Goal: Task Accomplishment & Management: Complete application form

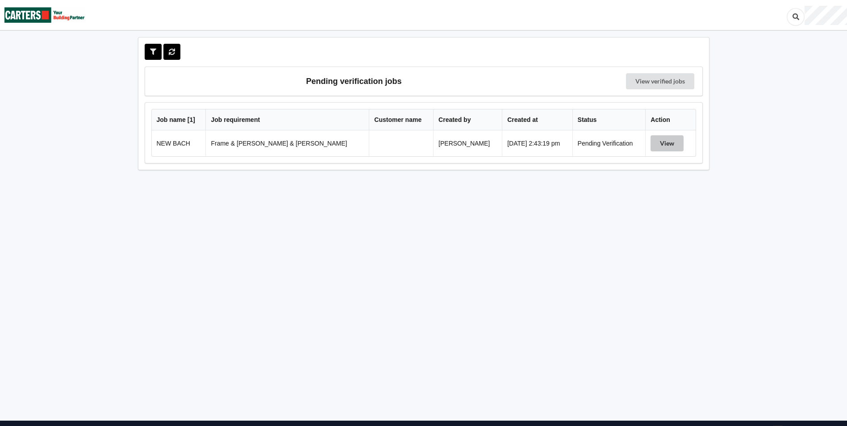
click at [665, 141] on button "View" at bounding box center [666, 143] width 33 height 16
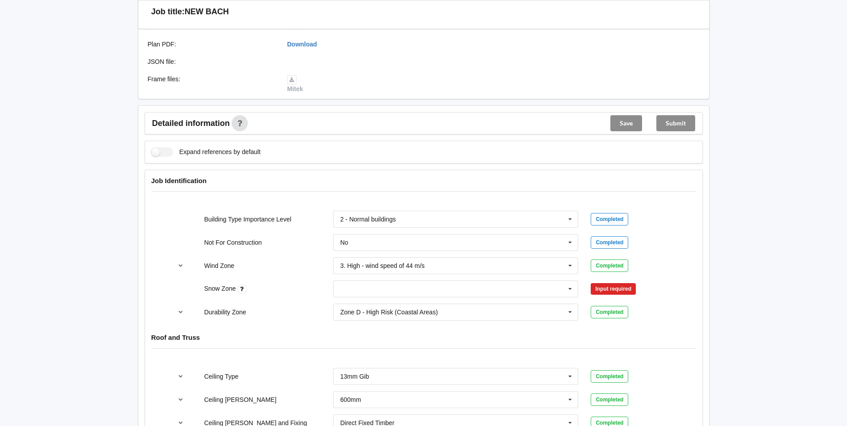
scroll to position [268, 0]
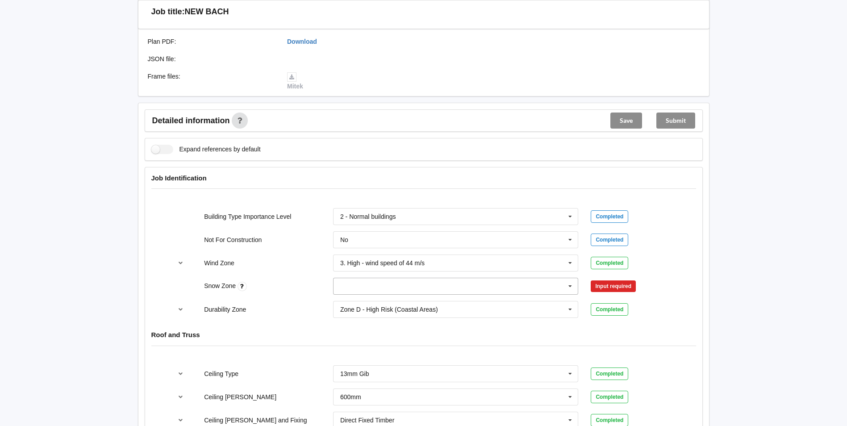
click at [569, 278] on icon at bounding box center [569, 286] width 13 height 17
click at [379, 294] on div "N0" at bounding box center [455, 302] width 245 height 17
click at [631, 279] on button "Confirm input" at bounding box center [616, 286] width 53 height 15
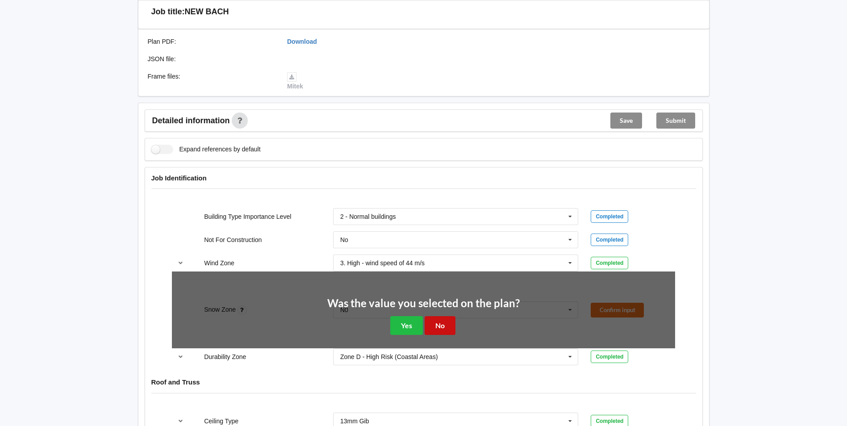
click at [444, 316] on button "No" at bounding box center [439, 325] width 31 height 18
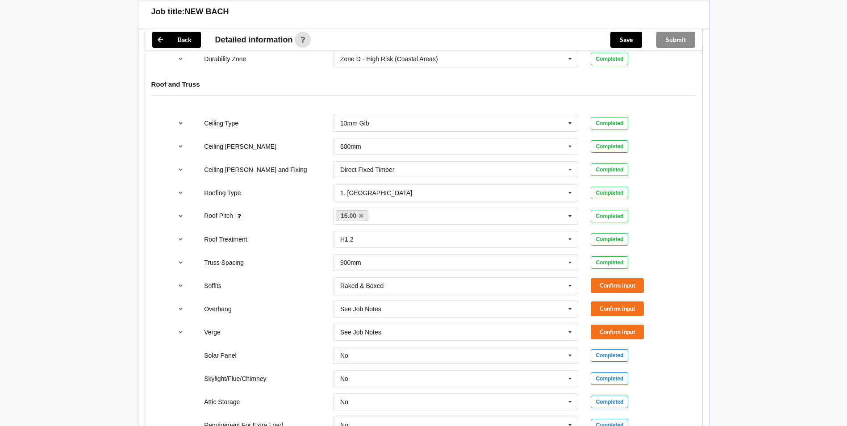
scroll to position [536, 0]
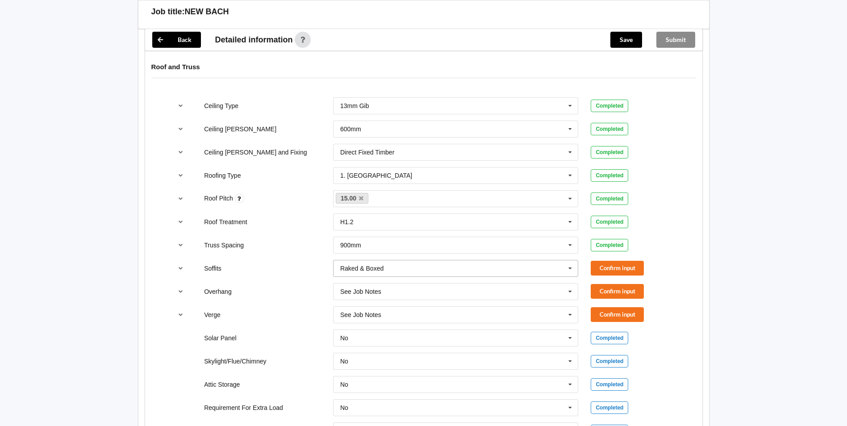
click at [570, 260] on icon at bounding box center [569, 268] width 13 height 17
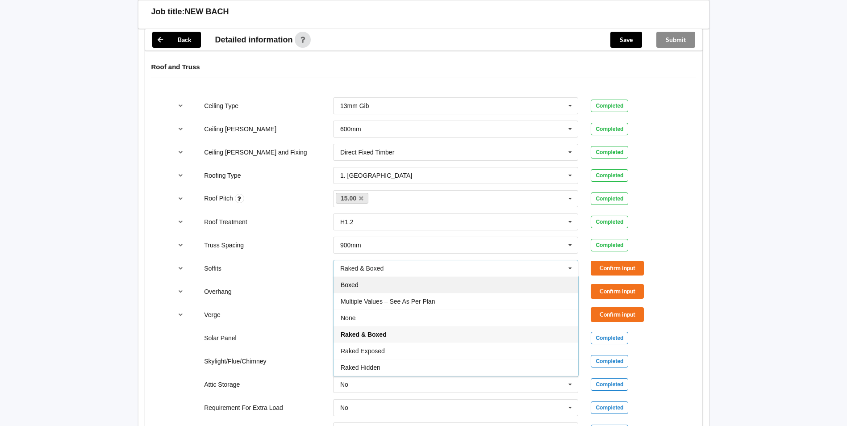
click at [432, 277] on div "Boxed" at bounding box center [455, 284] width 245 height 17
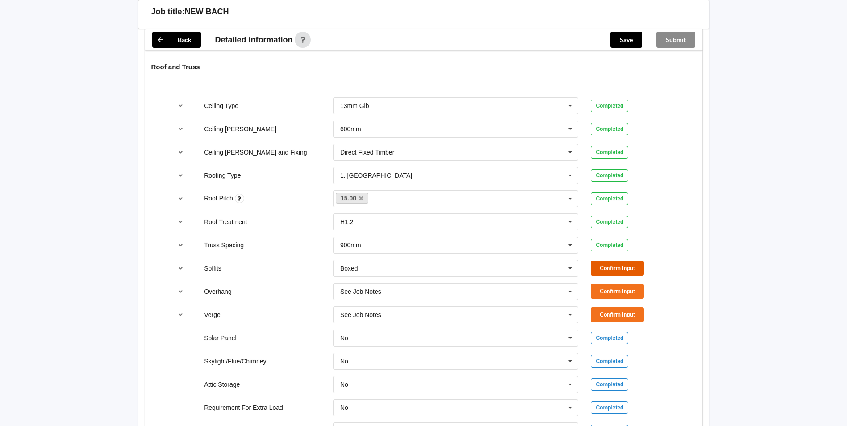
click at [626, 261] on button "Confirm input" at bounding box center [616, 268] width 53 height 15
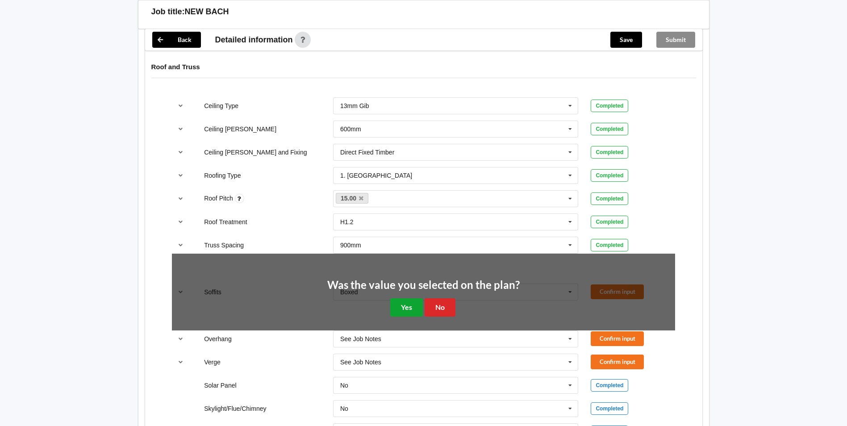
click at [419, 300] on button "Yes" at bounding box center [406, 307] width 33 height 18
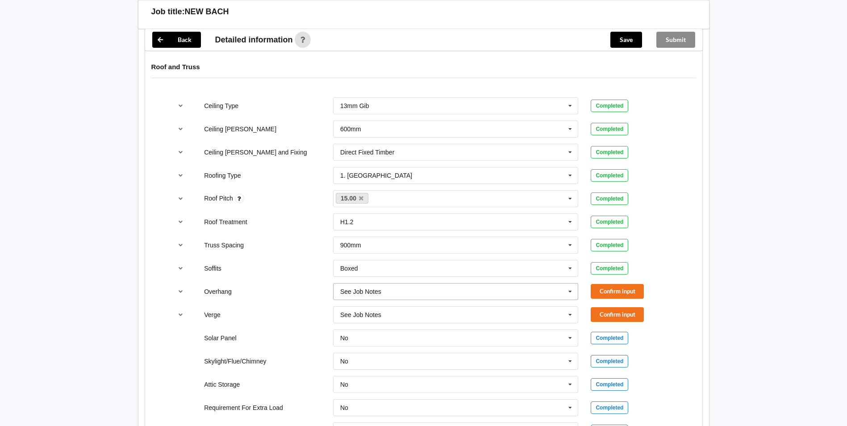
click at [569, 283] on icon at bounding box center [569, 291] width 13 height 17
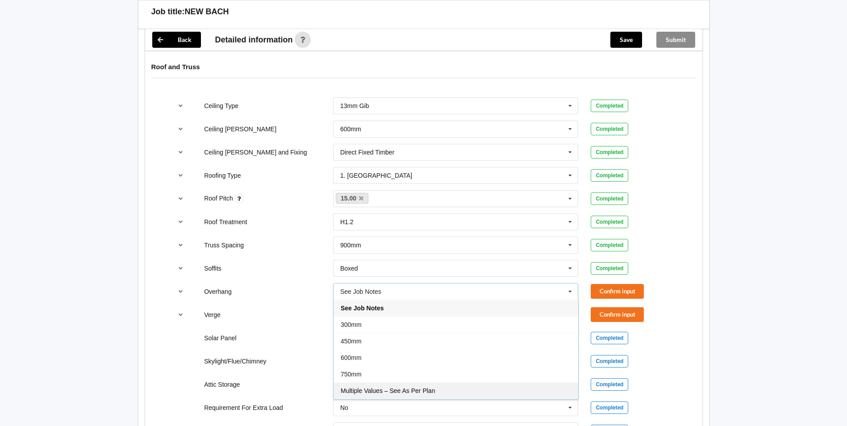
click at [452, 382] on div "Multiple Values – See As Per Plan" at bounding box center [455, 390] width 245 height 17
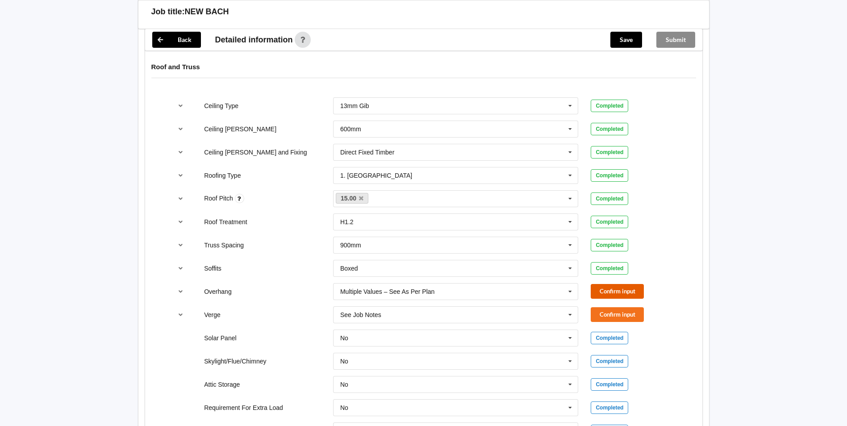
click at [611, 284] on button "Confirm input" at bounding box center [616, 291] width 53 height 15
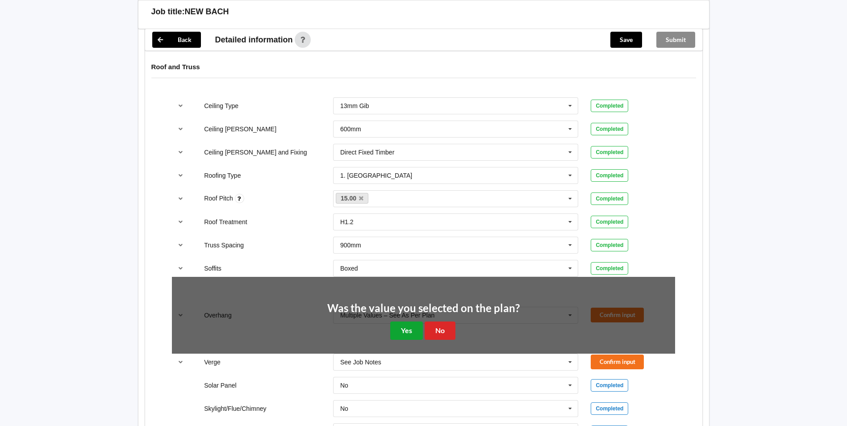
click at [406, 326] on button "Yes" at bounding box center [406, 330] width 33 height 18
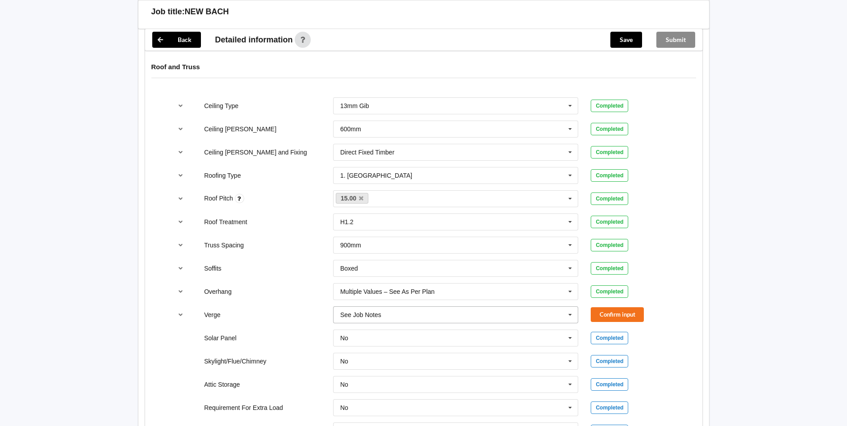
click at [569, 307] on icon at bounding box center [569, 315] width 13 height 17
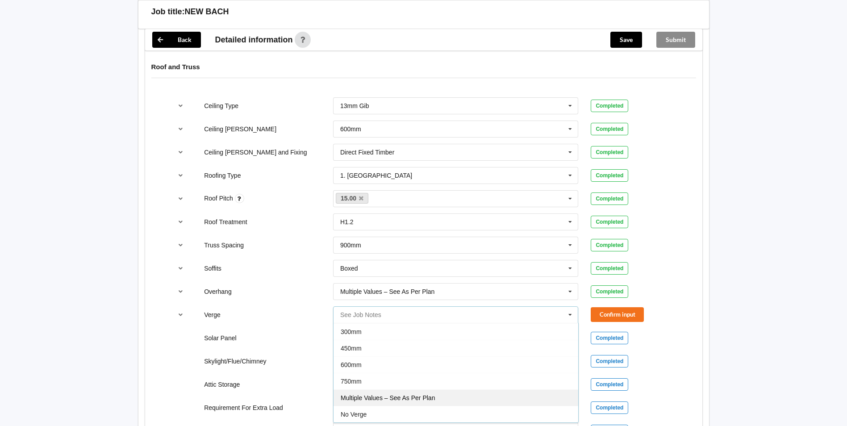
scroll to position [580, 0]
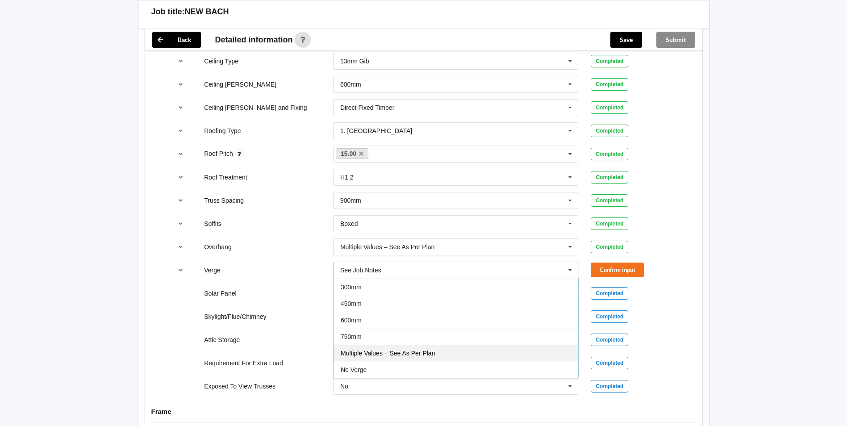
click at [379, 349] on span "Multiple Values – See As Per Plan" at bounding box center [388, 352] width 94 height 7
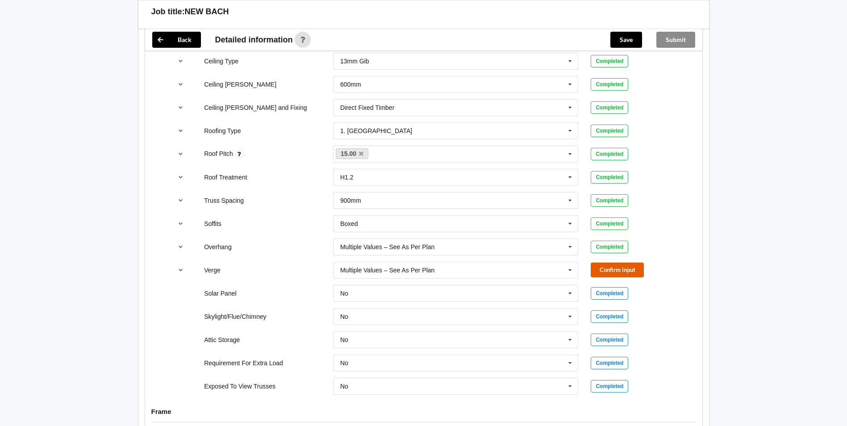
click at [619, 262] on button "Confirm input" at bounding box center [616, 269] width 53 height 15
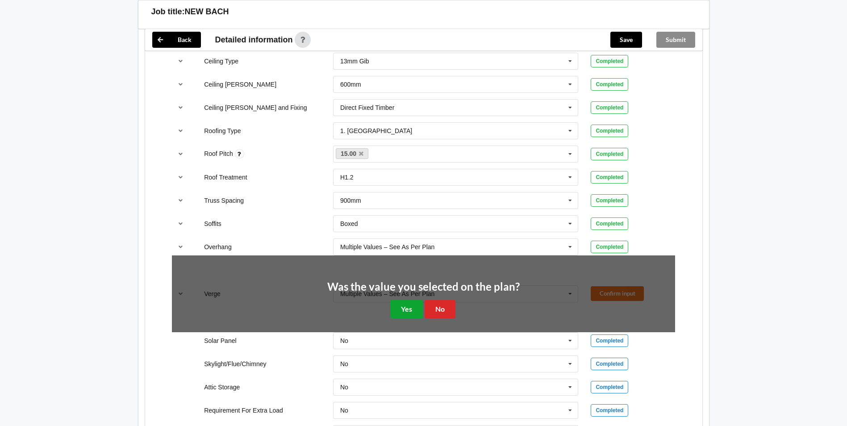
click at [399, 300] on button "Yes" at bounding box center [406, 309] width 33 height 18
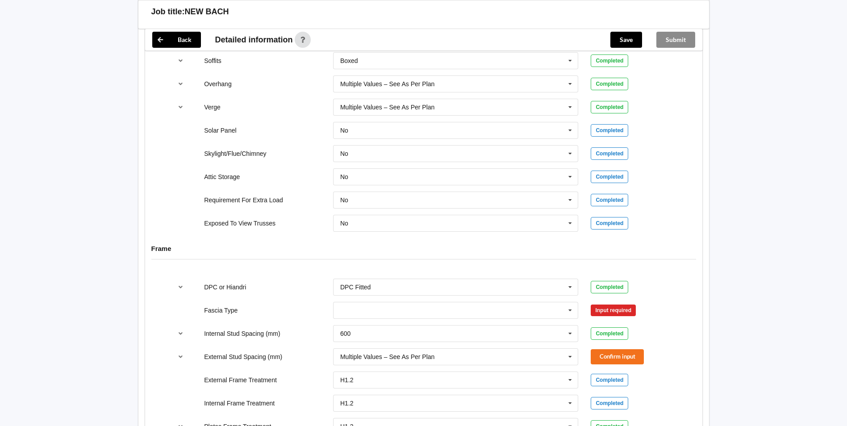
scroll to position [759, 0]
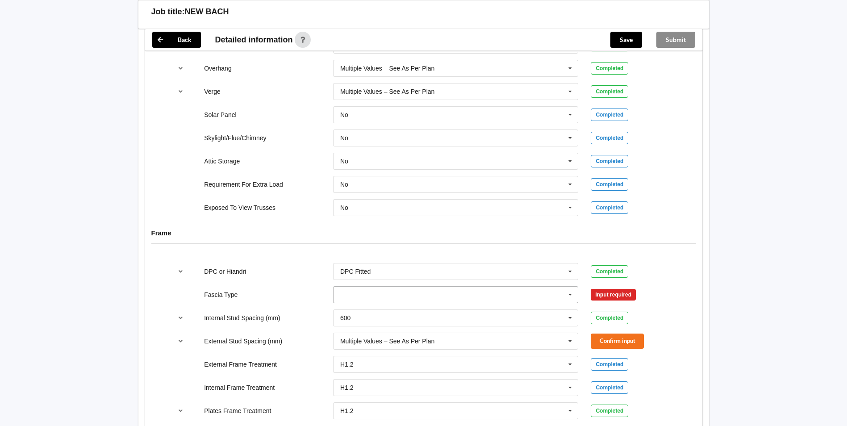
click at [570, 287] on icon at bounding box center [569, 295] width 13 height 17
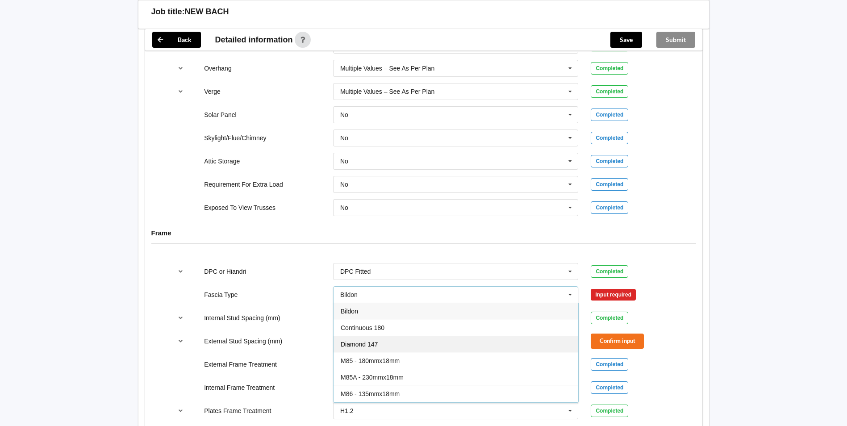
click at [397, 337] on div "Diamond 147" at bounding box center [455, 344] width 245 height 17
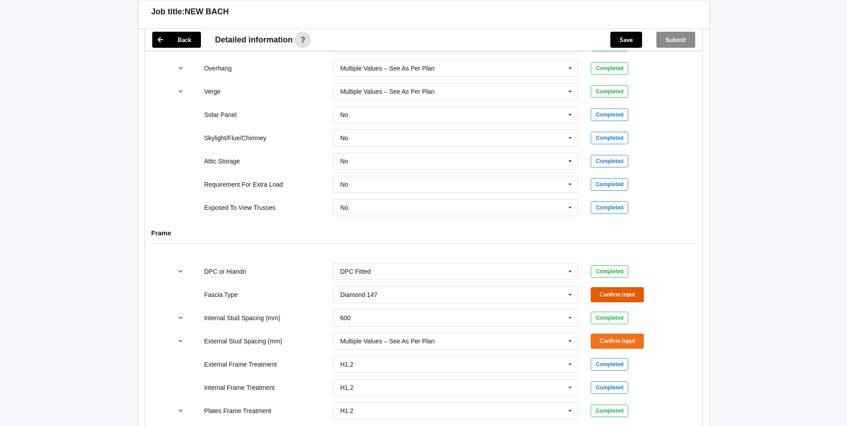
click at [623, 287] on button "Confirm input" at bounding box center [616, 294] width 53 height 15
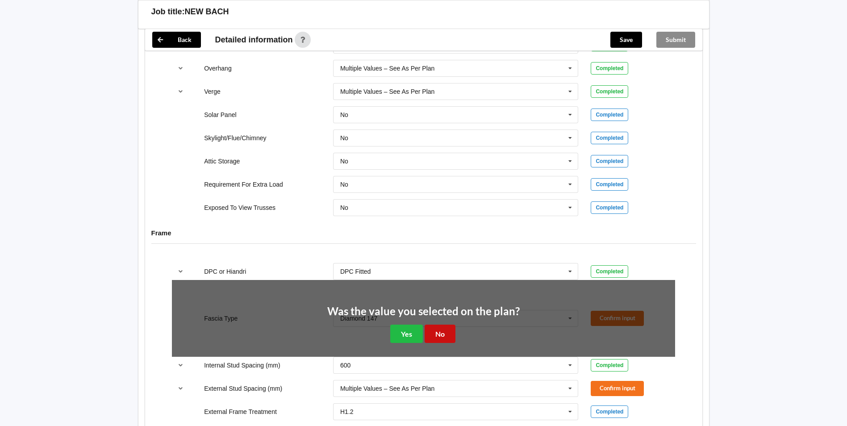
click at [443, 324] on button "No" at bounding box center [439, 333] width 31 height 18
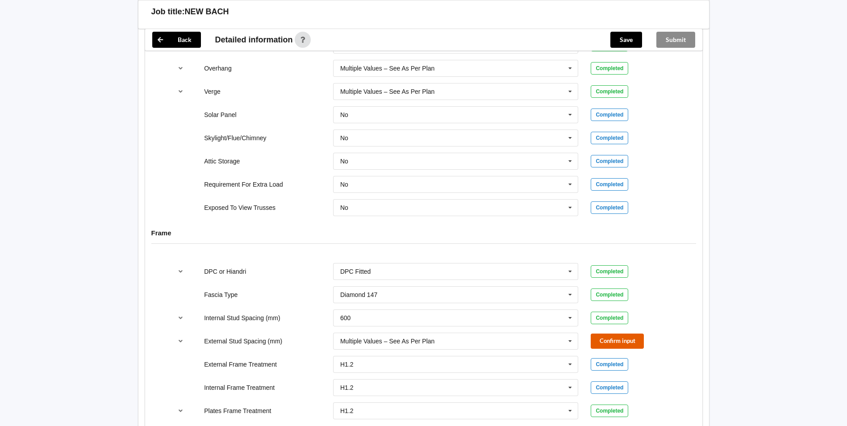
click at [612, 333] on button "Confirm input" at bounding box center [616, 340] width 53 height 15
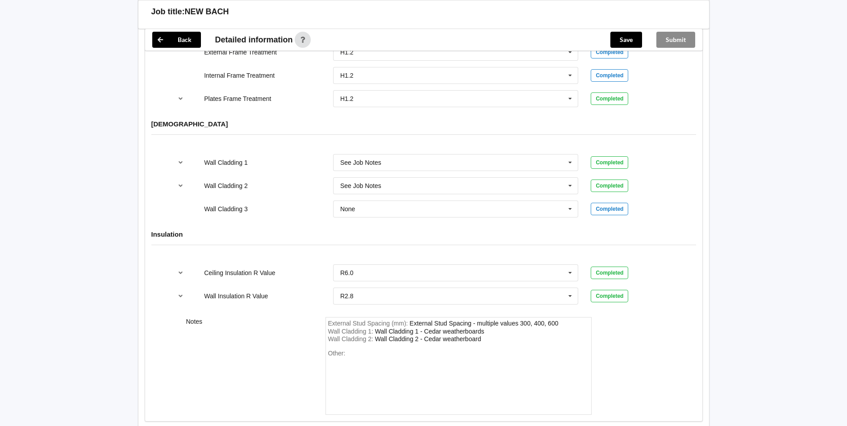
scroll to position [1071, 0]
click at [483, 335] on div "Wall Cladding 2 : Wall Cladding 2 - Cedar weatherboard" at bounding box center [458, 339] width 261 height 8
click at [486, 327] on div "Wall Cladding 1 : Wall Cladding 1 - Cedar weatherboards" at bounding box center [458, 331] width 261 height 8
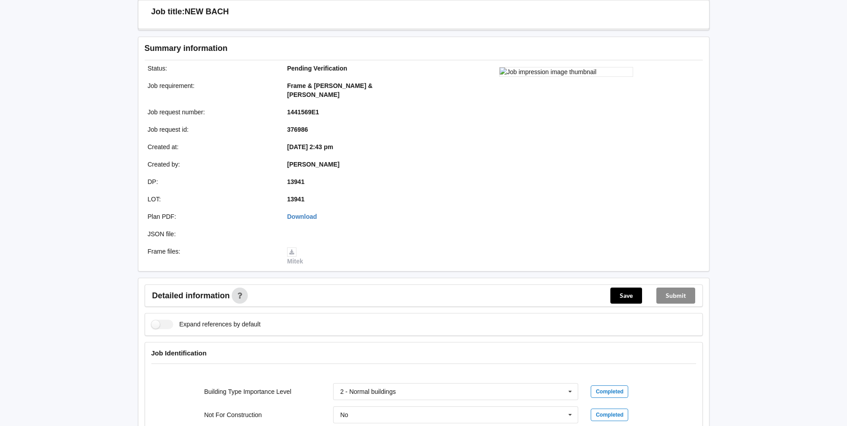
scroll to position [89, 0]
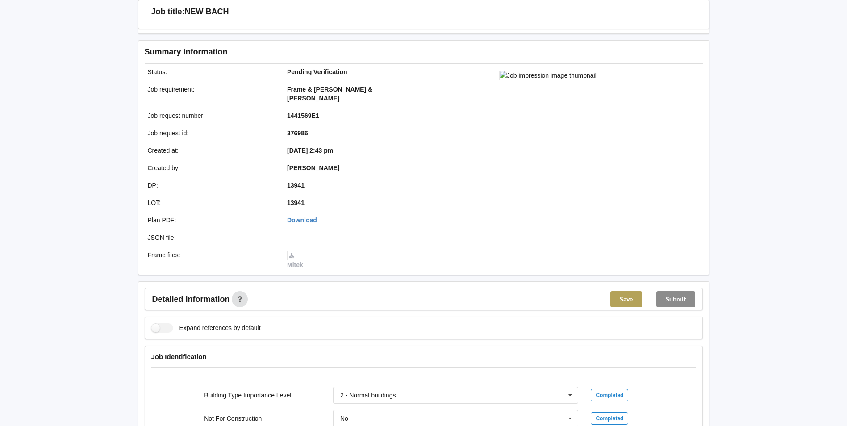
click at [619, 291] on button "Save" at bounding box center [626, 299] width 32 height 16
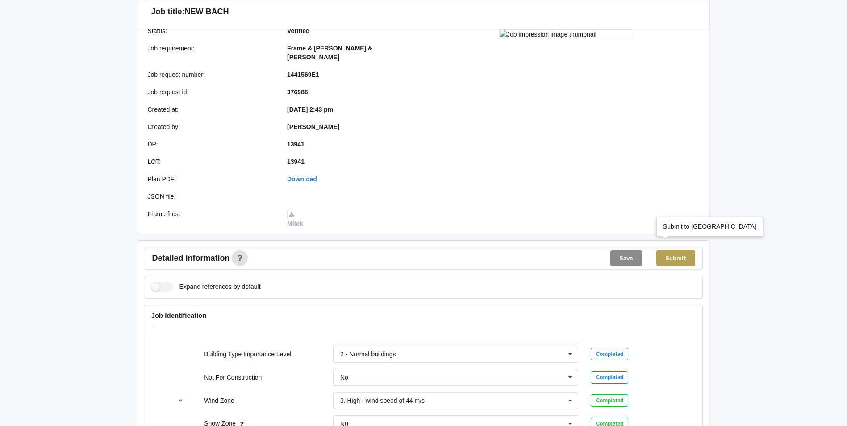
click at [682, 251] on button "Submit" at bounding box center [675, 258] width 39 height 16
